Goal: Transaction & Acquisition: Subscribe to service/newsletter

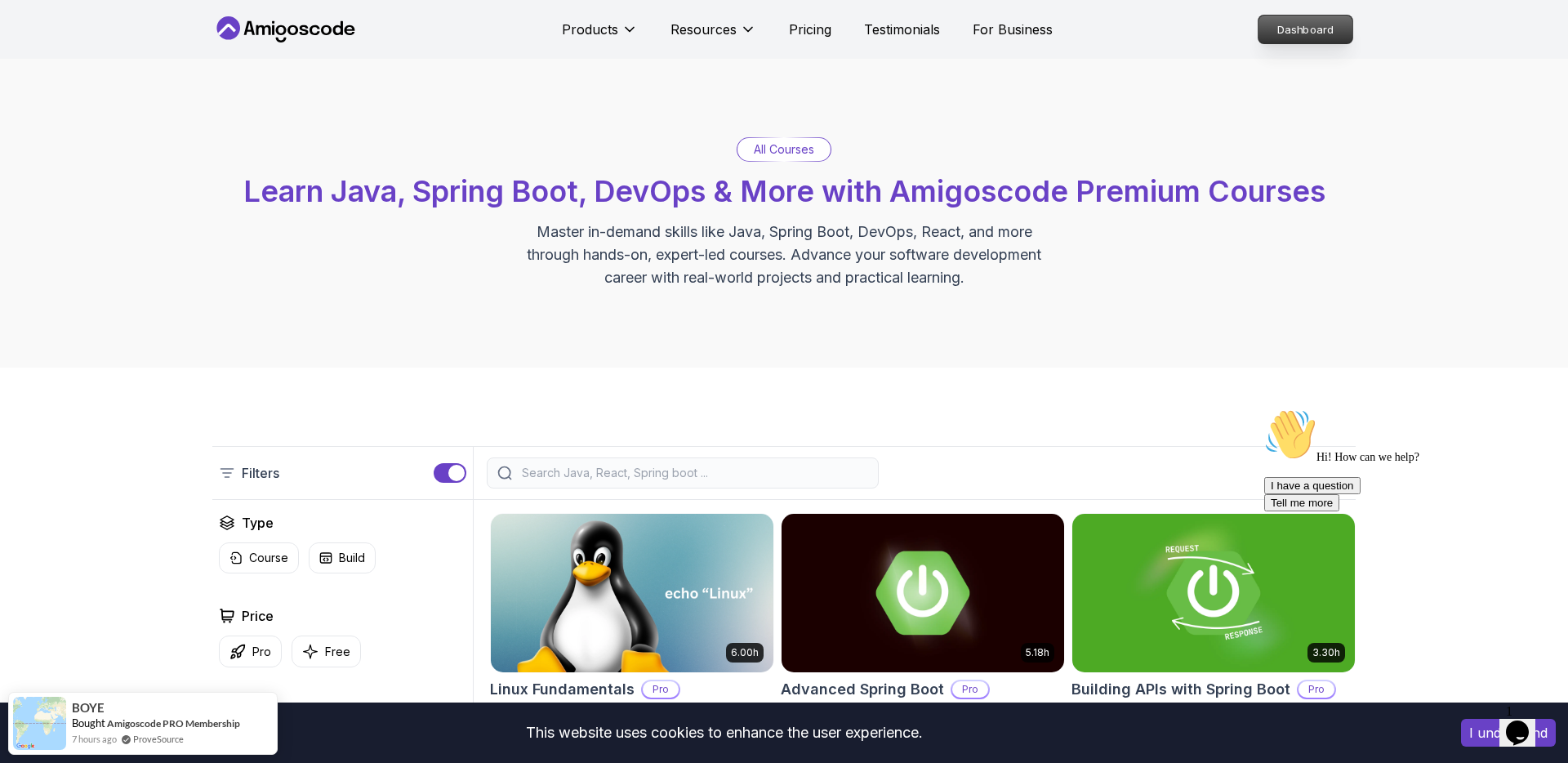
click at [1315, 27] on p "Dashboard" at bounding box center [1305, 30] width 94 height 28
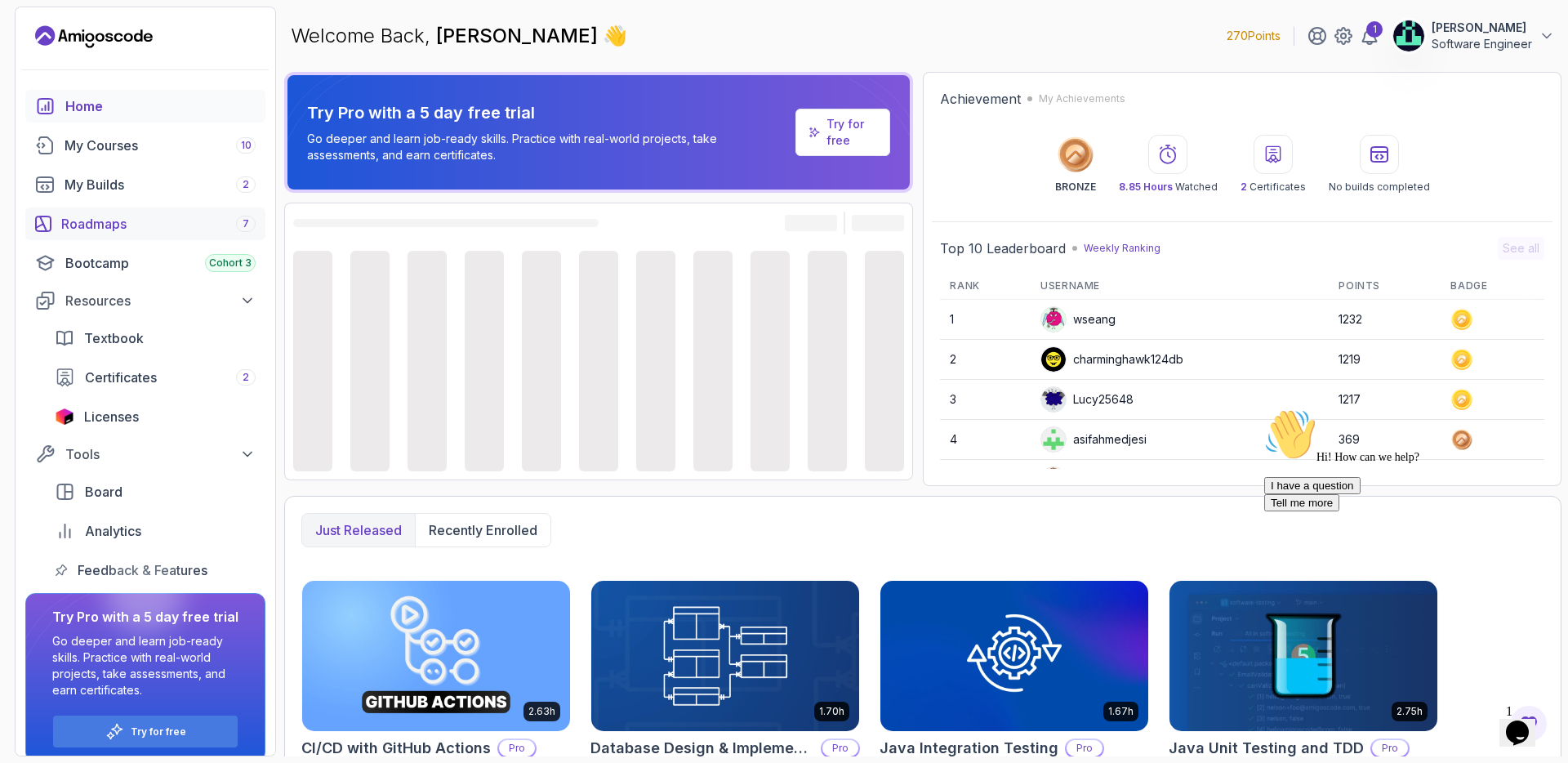
click at [179, 218] on div "Roadmaps 7" at bounding box center [158, 223] width 194 height 19
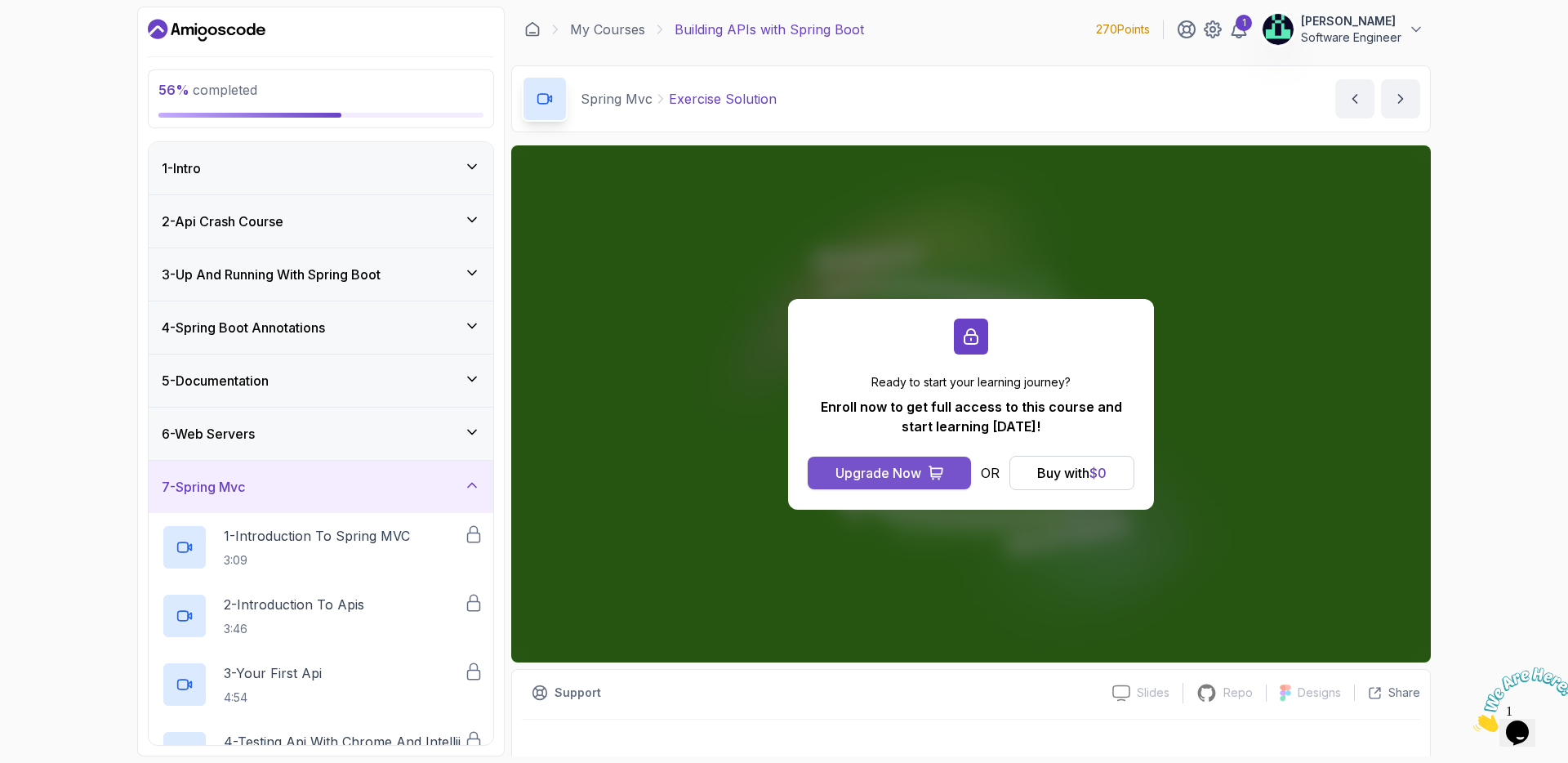
click at [877, 463] on div "Upgrade Now" at bounding box center [878, 473] width 86 height 19
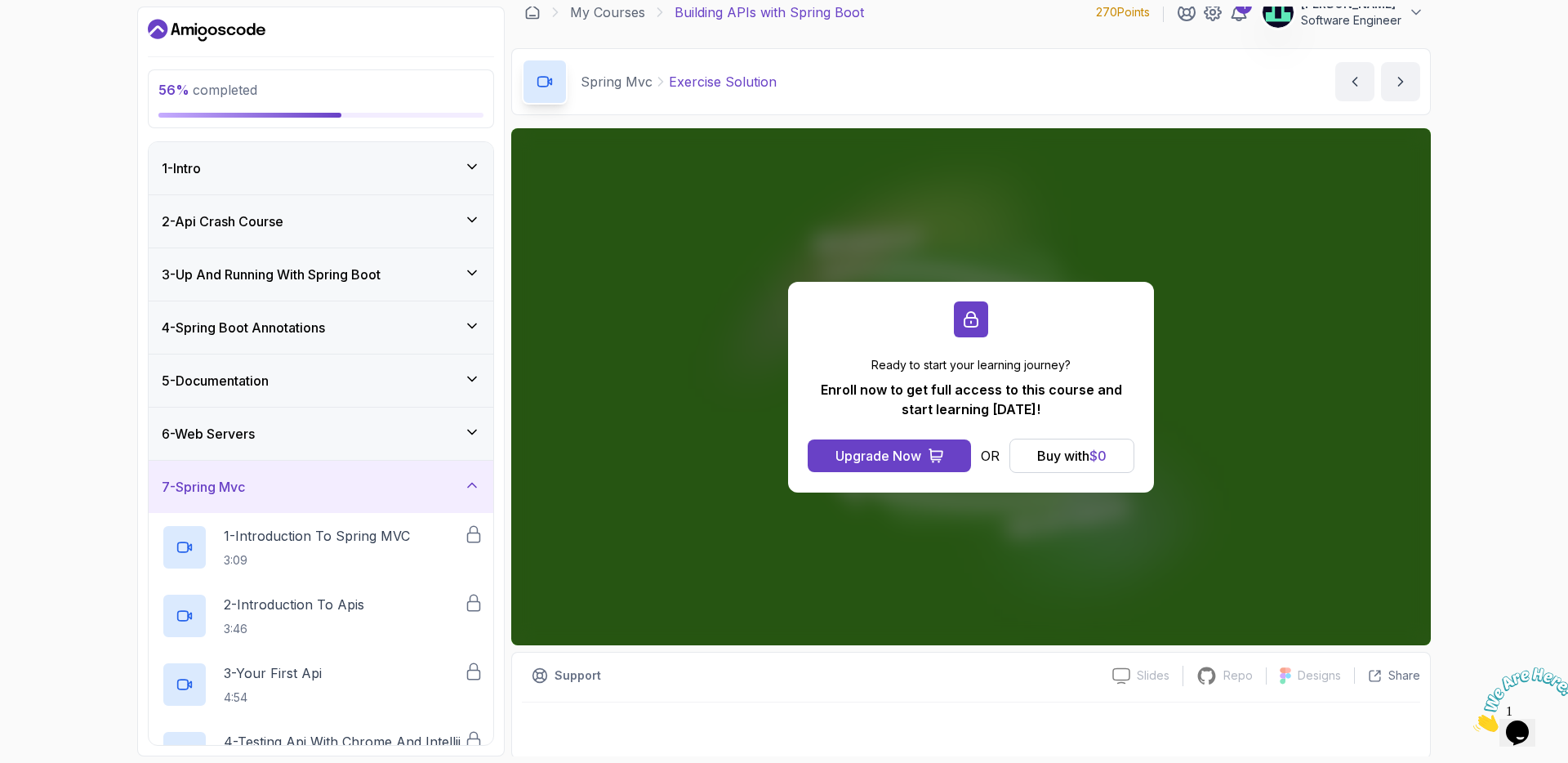
scroll to position [17, 0]
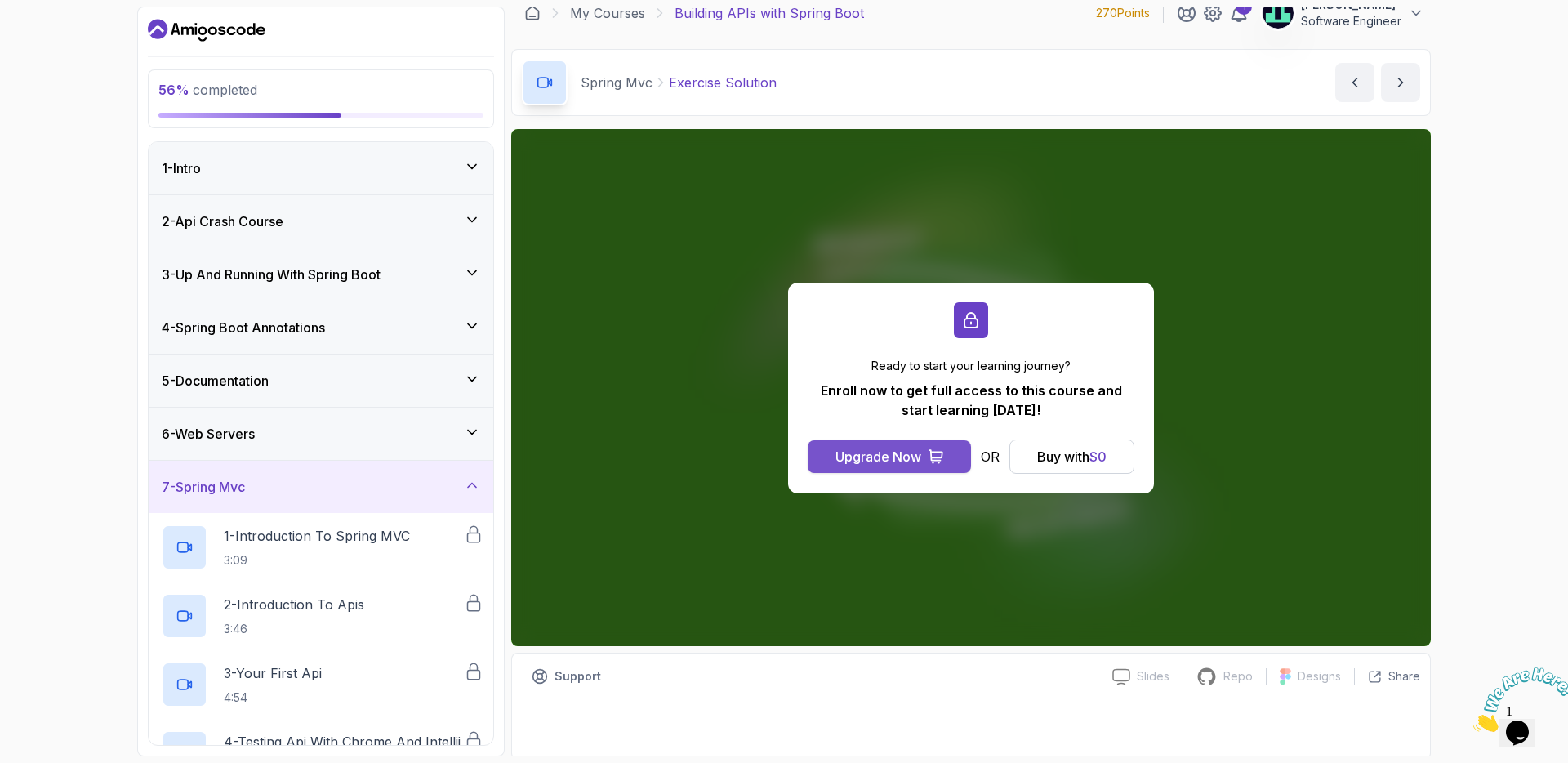
click at [895, 447] on div "Upgrade Now" at bounding box center [878, 456] width 86 height 19
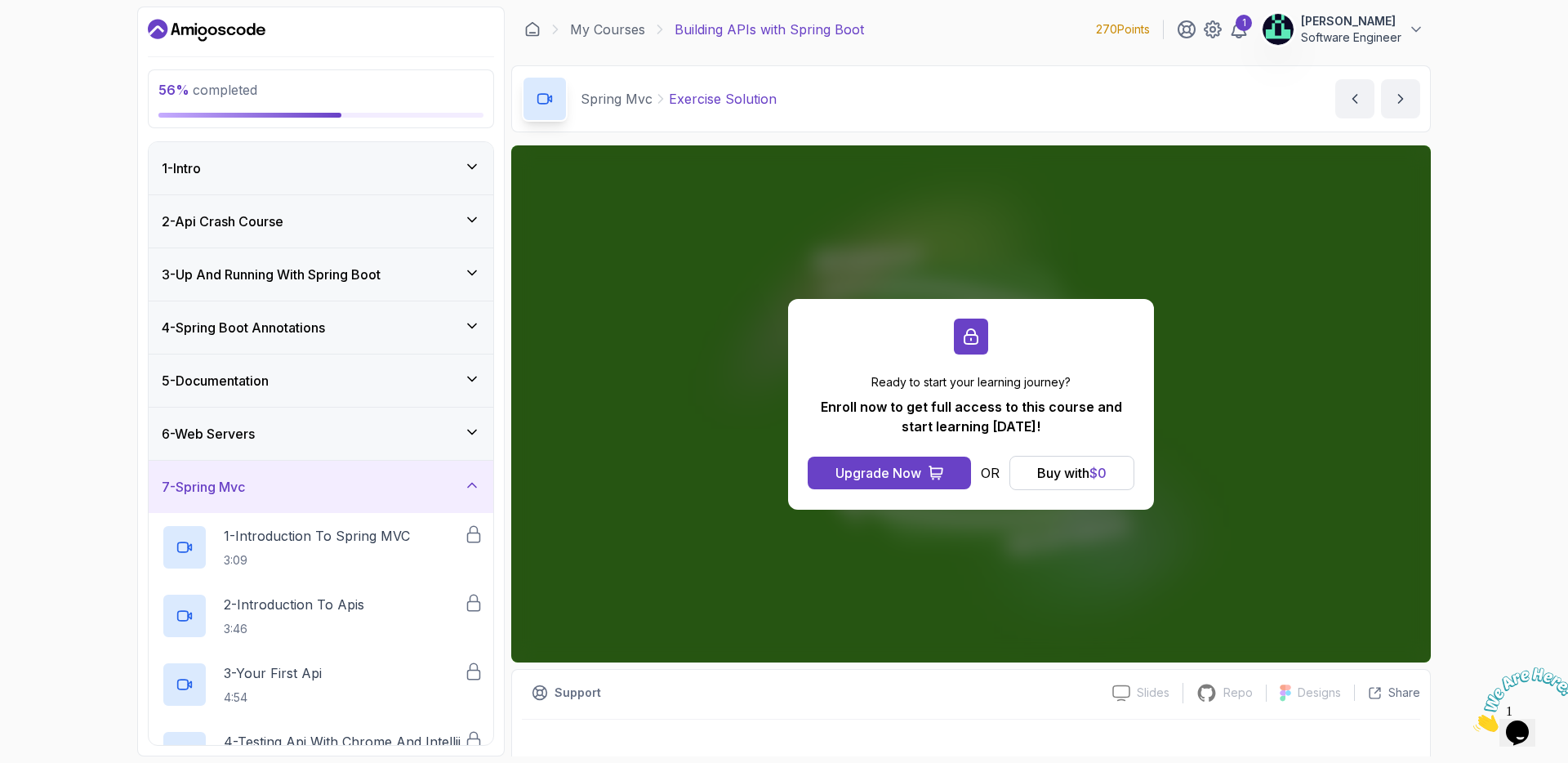
click at [186, 25] on icon "Dashboard" at bounding box center [206, 31] width 117 height 26
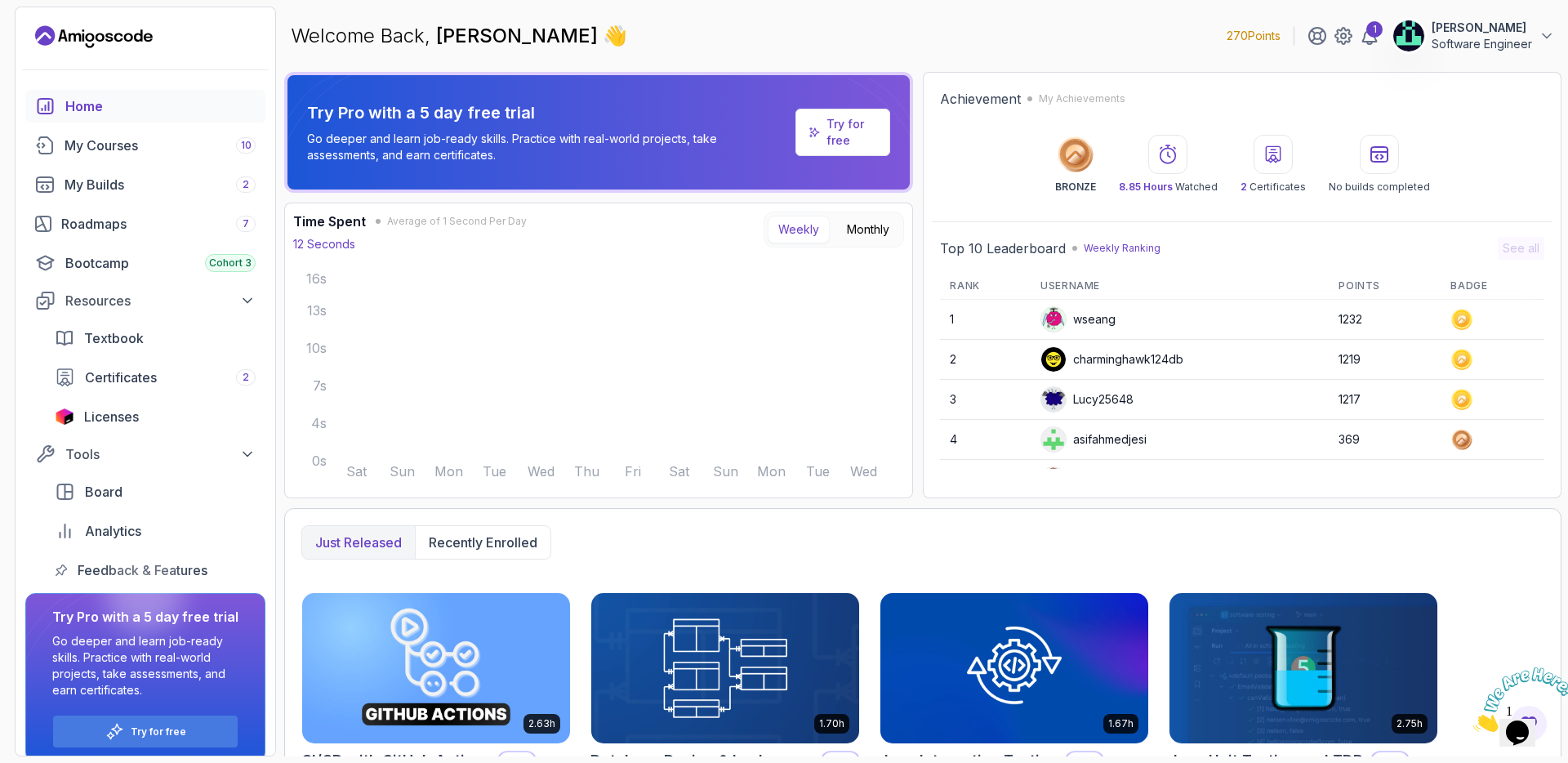
click at [845, 136] on p "Try for free" at bounding box center [851, 131] width 51 height 32
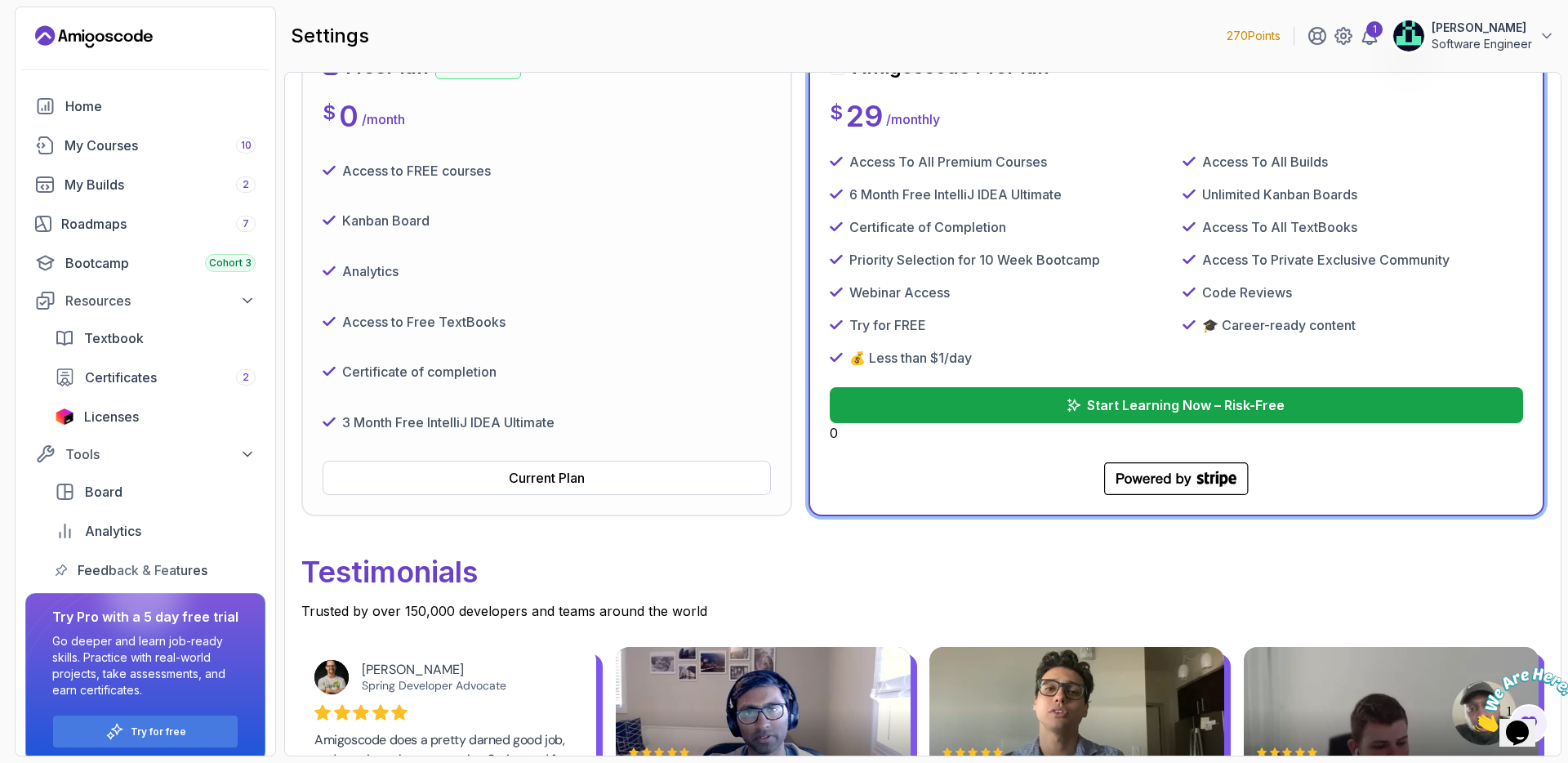
scroll to position [253, 0]
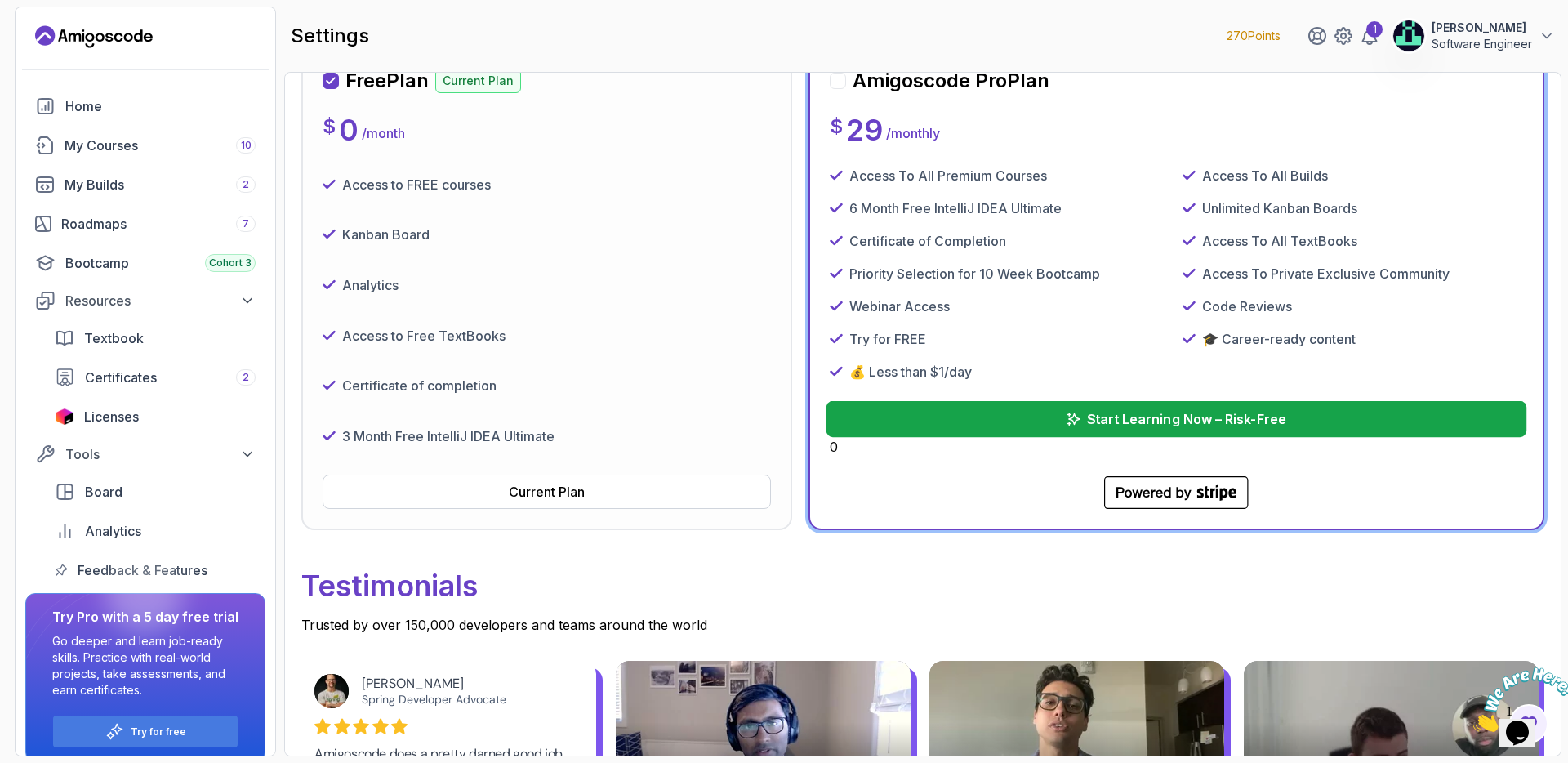
click at [1053, 417] on button "Start Learning Now – Risk-Free" at bounding box center [1176, 418] width 700 height 36
